Goal: Check status: Check status

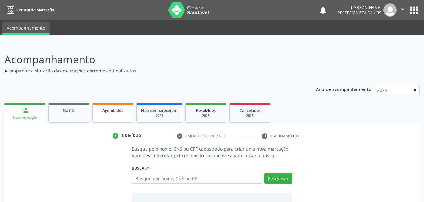
click at [111, 112] on span "Agendados" at bounding box center [112, 110] width 21 height 5
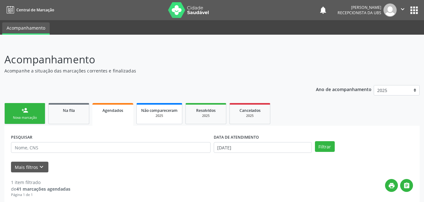
click at [156, 116] on div "2025" at bounding box center [159, 115] width 36 height 5
click at [108, 111] on span "Agendados" at bounding box center [112, 110] width 21 height 5
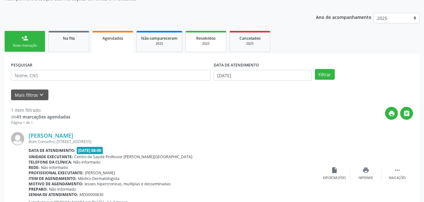
scroll to position [39, 0]
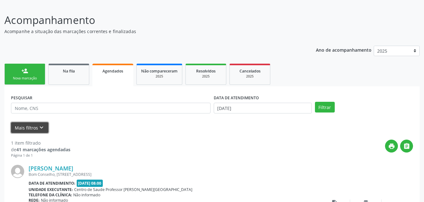
click at [34, 124] on button "Mais filtros keyboard_arrow_down" at bounding box center [29, 127] width 37 height 11
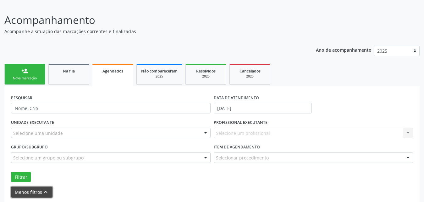
scroll to position [134, 0]
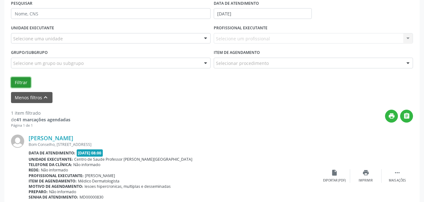
click at [27, 83] on button "Filtrar" at bounding box center [21, 82] width 20 height 11
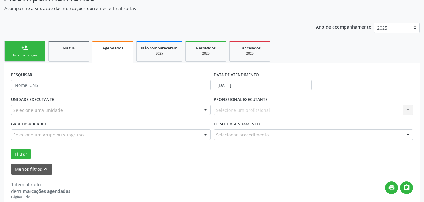
scroll to position [63, 0]
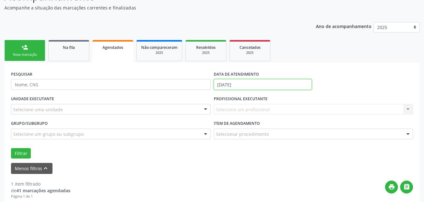
click at [270, 80] on input "[DATE]" at bounding box center [263, 84] width 98 height 11
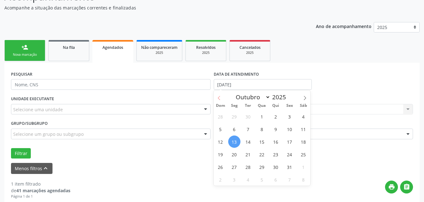
click at [219, 98] on icon at bounding box center [219, 98] width 4 height 4
select select "7"
click at [289, 116] on span "1" at bounding box center [290, 116] width 12 height 12
type input "[DATE]"
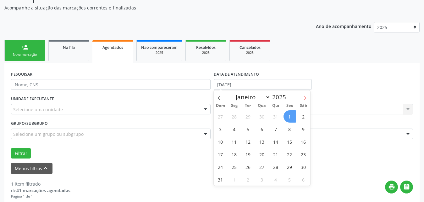
click at [303, 97] on icon at bounding box center [305, 98] width 4 height 4
select select "8"
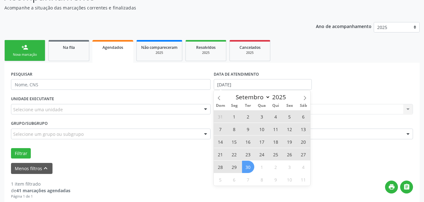
click at [246, 165] on span "30" at bounding box center [248, 166] width 12 height 12
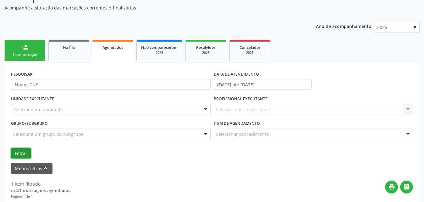
drag, startPoint x: 22, startPoint y: 152, endPoint x: 26, endPoint y: 151, distance: 4.1
click at [22, 152] on button "Filtrar" at bounding box center [21, 153] width 20 height 11
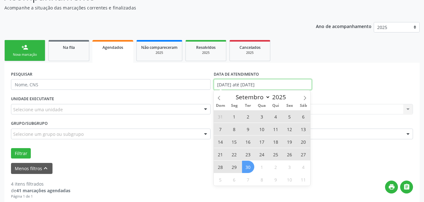
click at [284, 84] on input "[DATE] até [DATE]" at bounding box center [263, 84] width 98 height 11
click at [307, 94] on span at bounding box center [305, 95] width 11 height 11
select select "9"
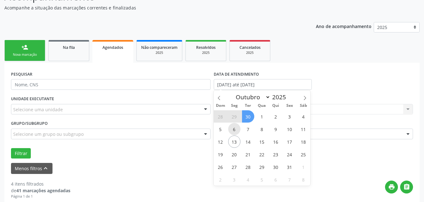
click at [232, 128] on span "6" at bounding box center [234, 129] width 12 height 12
type input "[DATE]"
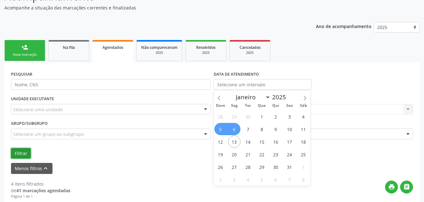
click at [21, 153] on button "Filtrar" at bounding box center [21, 153] width 20 height 11
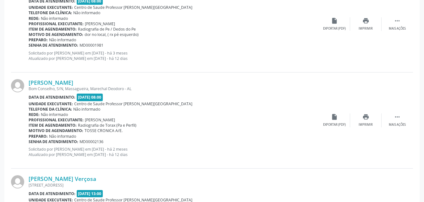
scroll to position [1536, 0]
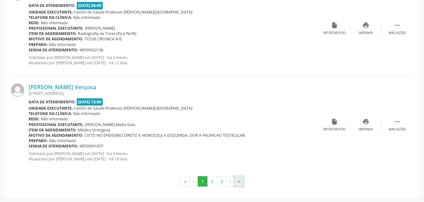
click at [240, 183] on button "»" at bounding box center [238, 181] width 9 height 11
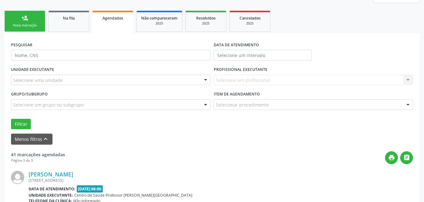
scroll to position [157, 0]
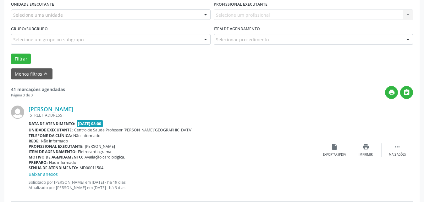
drag, startPoint x: 301, startPoint y: 133, endPoint x: 293, endPoint y: 138, distance: 9.6
click at [299, 134] on div "Telefone da clínica: Não informado" at bounding box center [174, 135] width 290 height 5
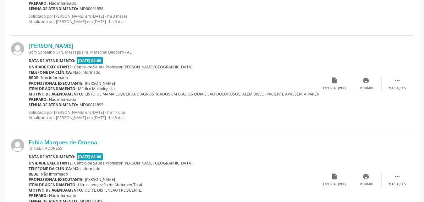
scroll to position [1172, 0]
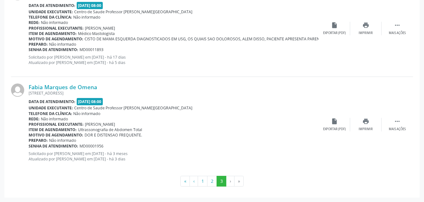
click at [239, 180] on li "»" at bounding box center [239, 180] width 9 height 11
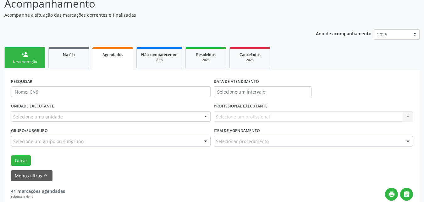
scroll to position [0, 0]
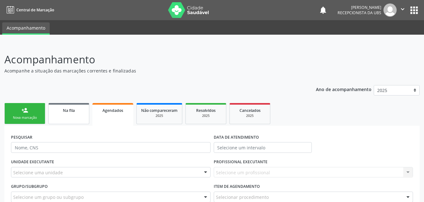
click at [59, 119] on link "Na fila" at bounding box center [68, 113] width 41 height 21
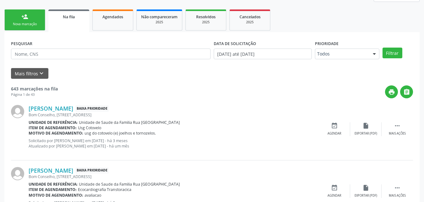
scroll to position [63, 0]
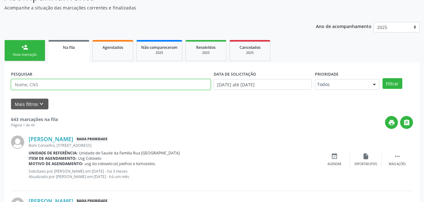
click at [87, 84] on input "text" at bounding box center [111, 84] width 200 height 11
paste input "708103513520831"
type input "708103513520831"
click at [383, 78] on button "Filtrar" at bounding box center [393, 83] width 20 height 11
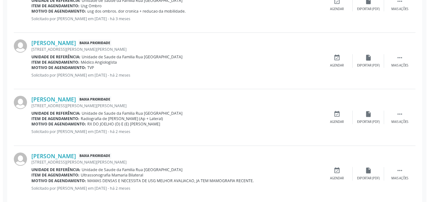
scroll to position [232, 0]
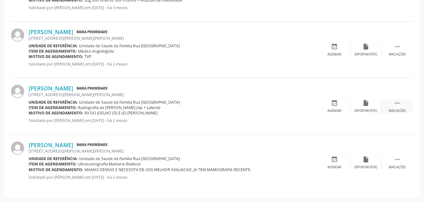
click at [400, 104] on icon "" at bounding box center [397, 102] width 7 height 7
click at [335, 110] on div "Cancelar" at bounding box center [334, 110] width 15 height 4
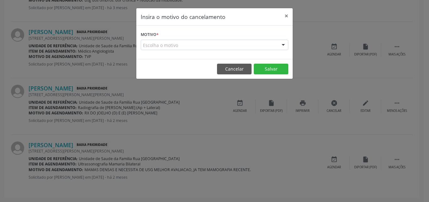
click at [182, 42] on div "Escolha o motivo" at bounding box center [215, 45] width 148 height 11
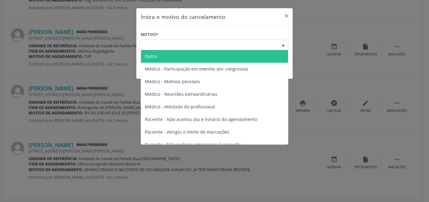
click at [166, 56] on span "Outro" at bounding box center [214, 56] width 147 height 13
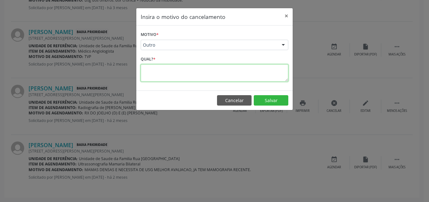
click at [172, 78] on textarea at bounding box center [215, 72] width 148 height 17
type textarea "paciente informou q já fez o exame"
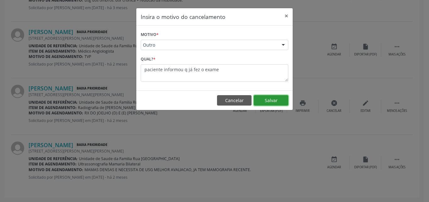
click at [271, 99] on button "Salvar" at bounding box center [271, 100] width 35 height 11
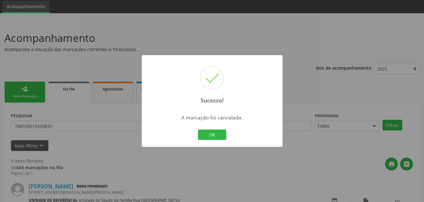
scroll to position [175, 0]
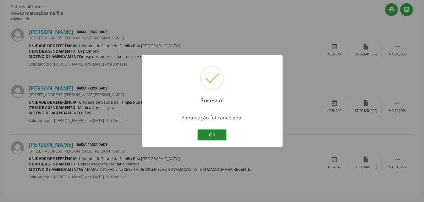
click at [207, 134] on button "OK" at bounding box center [212, 134] width 28 height 11
